Goal: Task Accomplishment & Management: Manage account settings

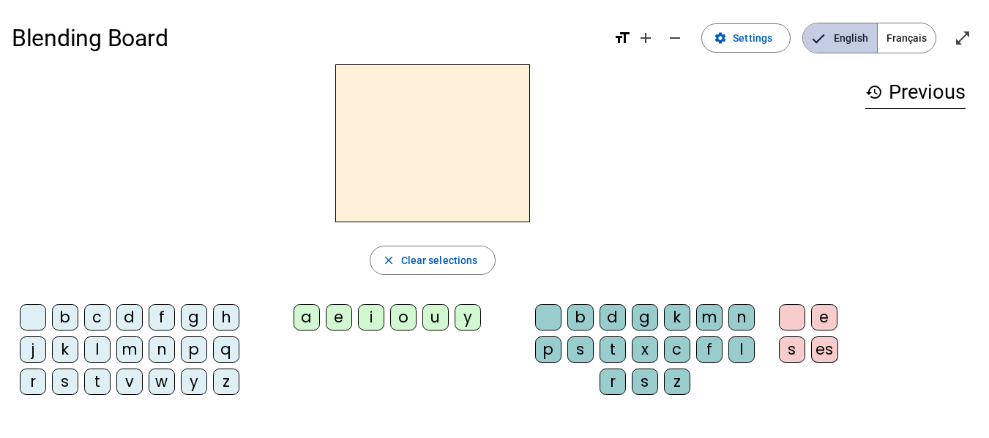
click at [851, 40] on span "English" at bounding box center [840, 37] width 74 height 29
click at [900, 32] on span "Français" at bounding box center [907, 37] width 58 height 29
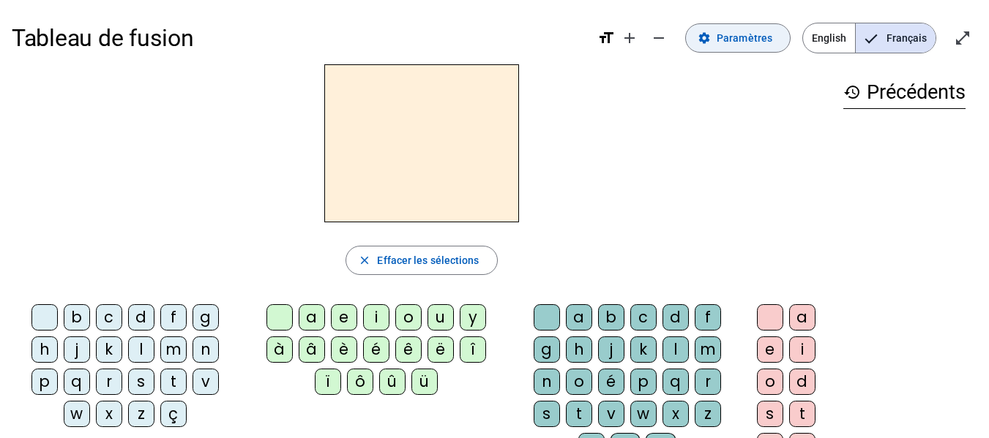
click at [707, 42] on mat-icon "settings" at bounding box center [704, 37] width 13 height 13
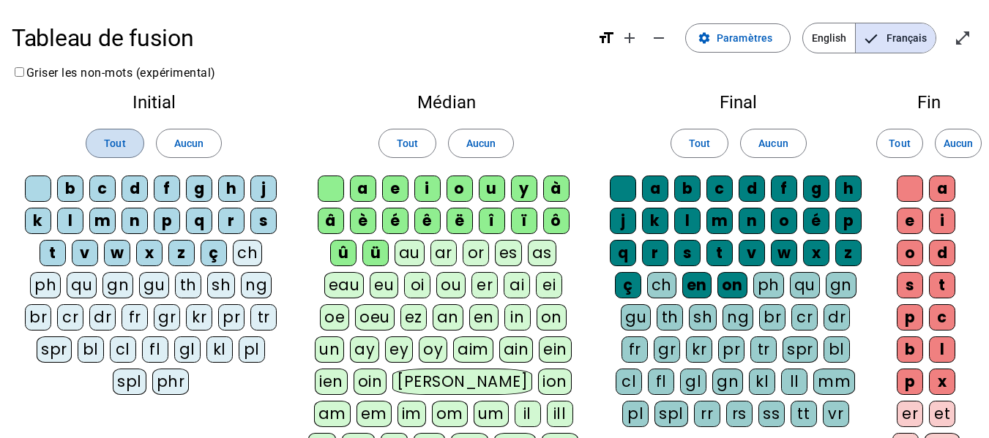
click at [116, 141] on span "Tout" at bounding box center [114, 144] width 21 height 18
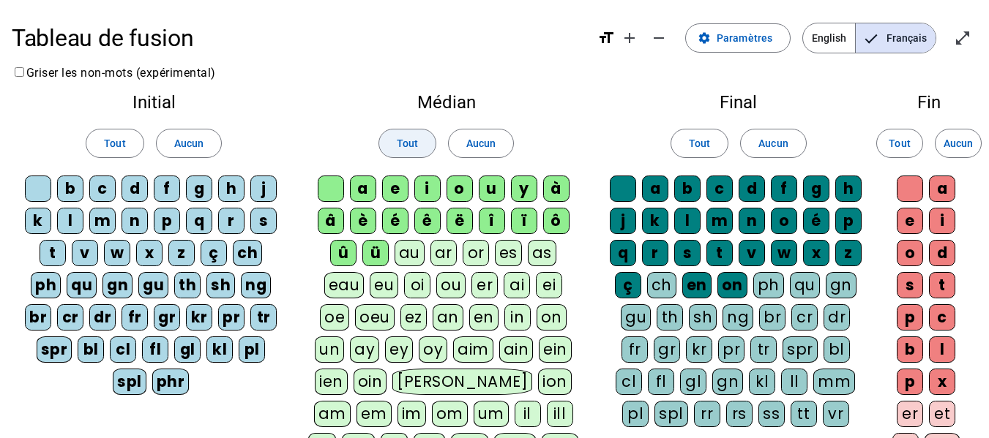
click at [406, 141] on span "Tout" at bounding box center [407, 144] width 21 height 18
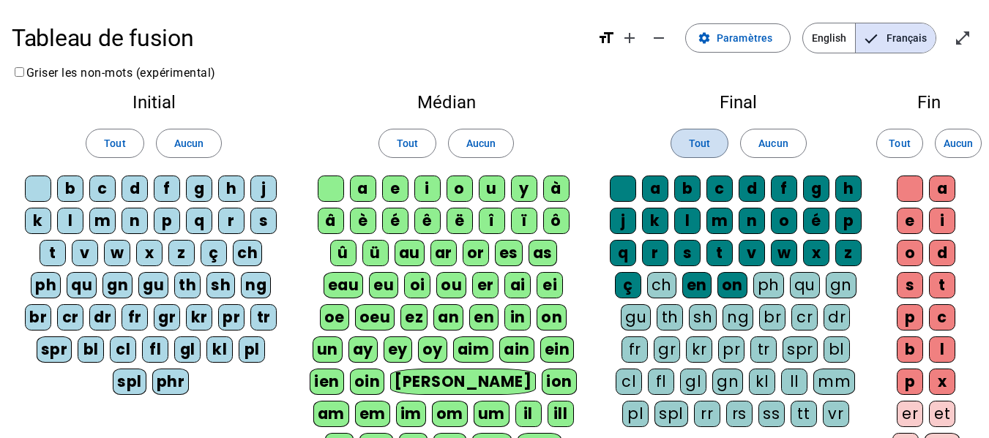
click at [714, 139] on span at bounding box center [699, 143] width 56 height 35
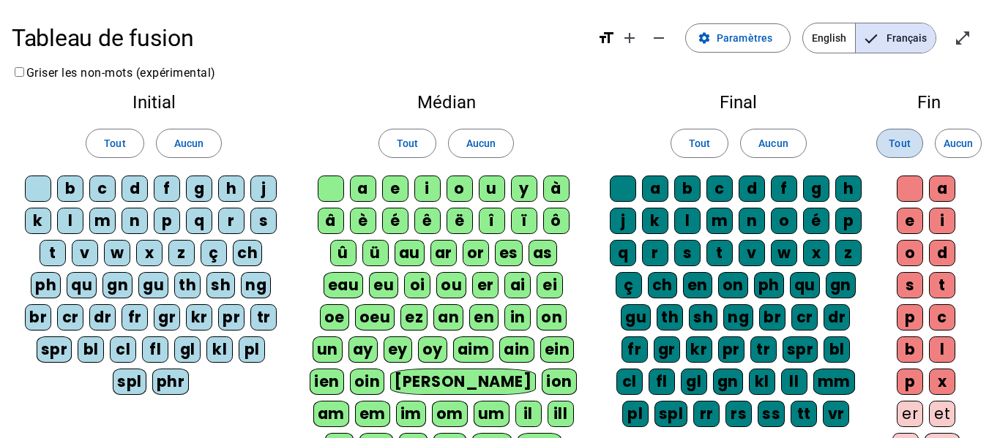
click at [897, 142] on span "Tout" at bounding box center [899, 144] width 21 height 18
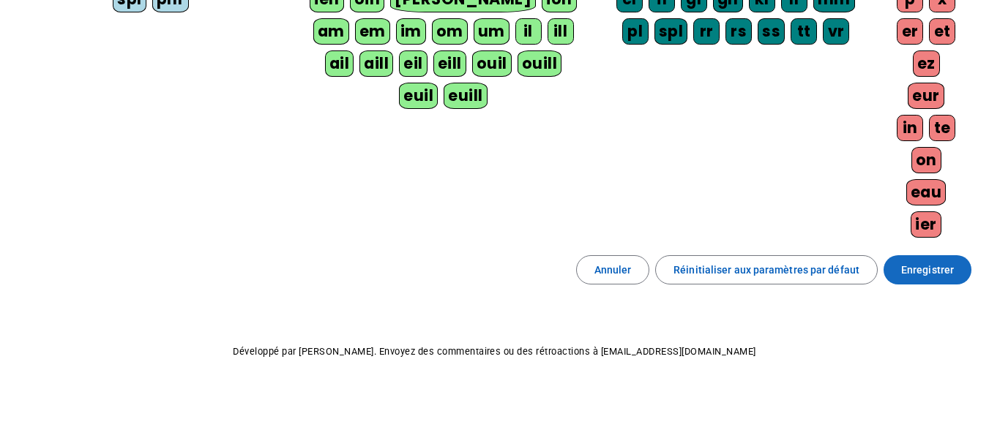
click at [919, 261] on span at bounding box center [927, 270] width 88 height 35
